Goal: Transaction & Acquisition: Register for event/course

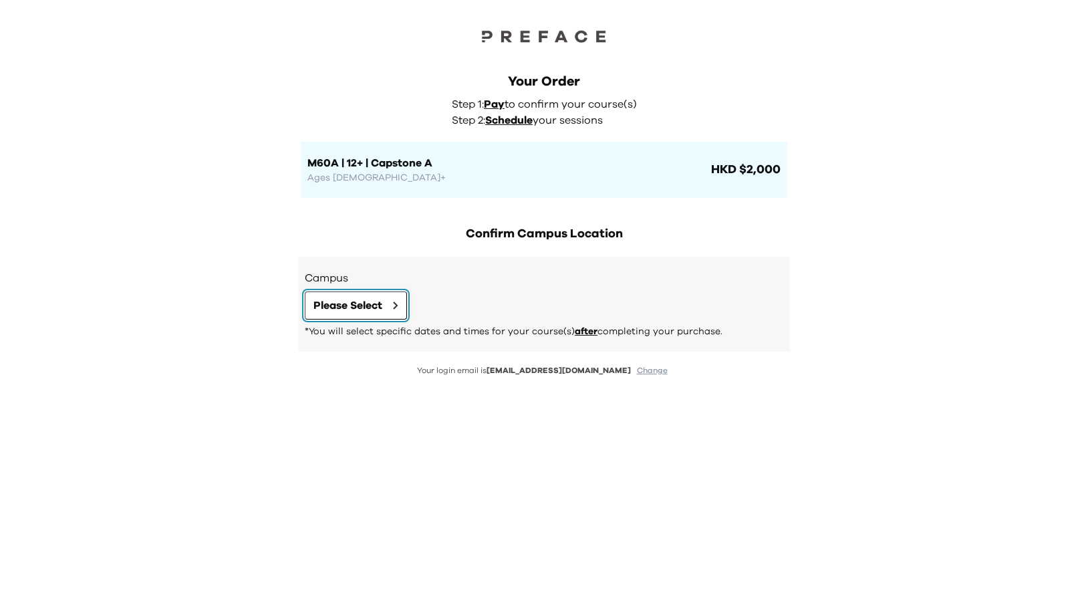
click at [368, 302] on span "Please Select" at bounding box center [347, 305] width 69 height 16
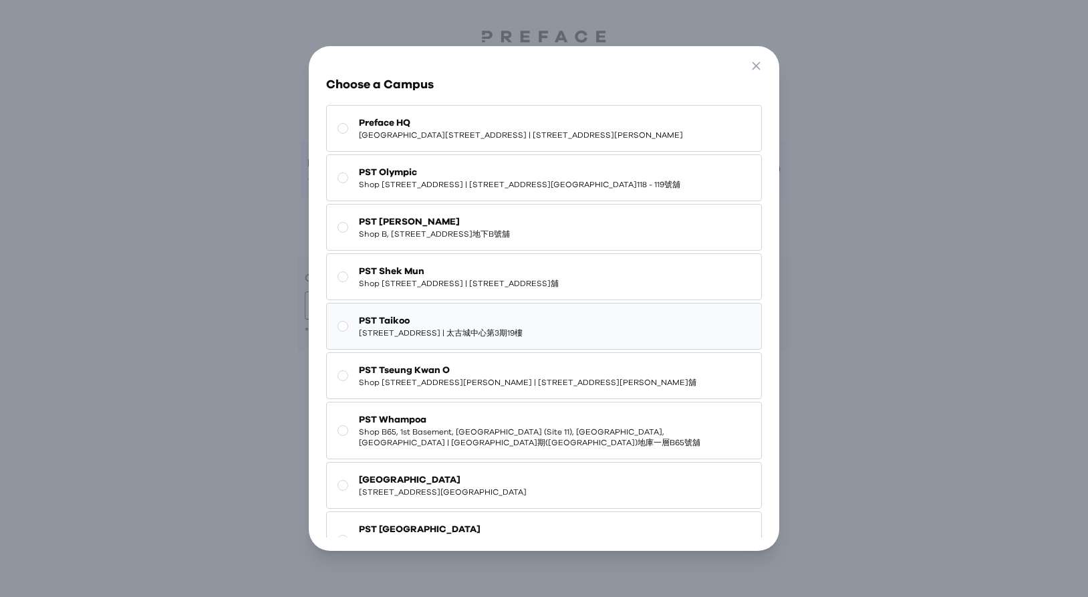
click at [394, 338] on span "19/F, Cityplaza Three, 14 Taikoo Wan Road, Taikoo | 太古城中心第3期19樓" at bounding box center [441, 332] width 164 height 11
